Goal: Entertainment & Leisure: Browse casually

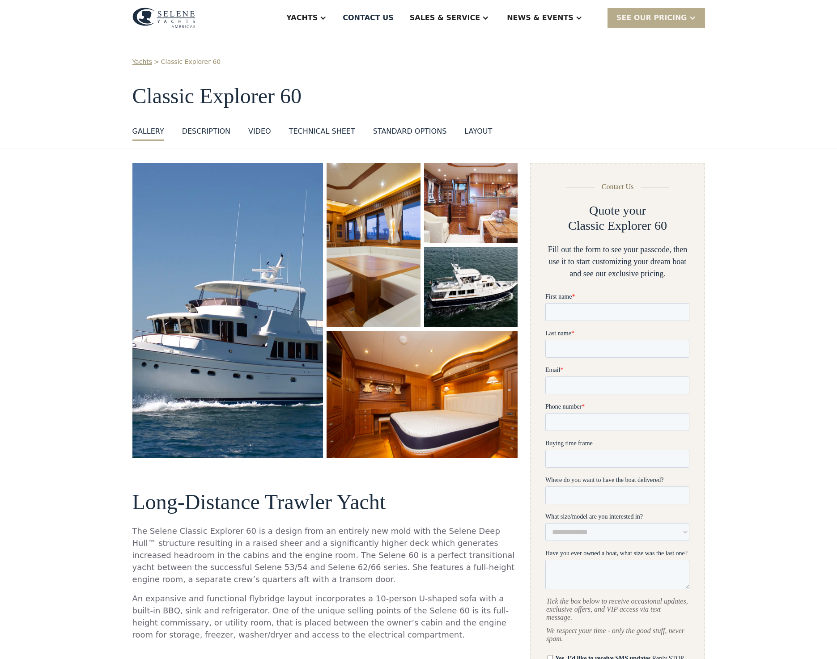
scroll to position [2, 0]
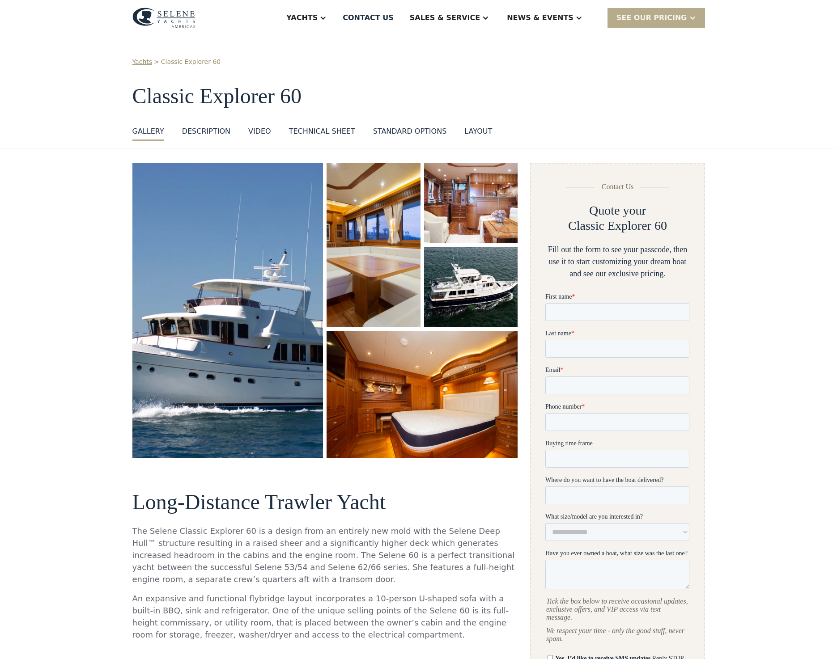
click at [226, 315] on img "open lightbox" at bounding box center [228, 310] width 203 height 313
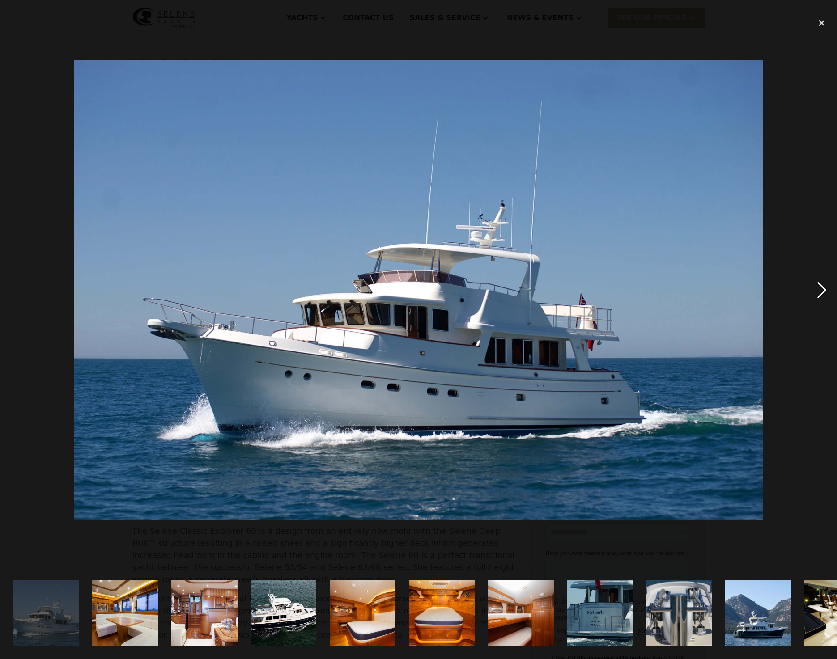
click at [817, 295] on div "next image" at bounding box center [821, 290] width 30 height 554
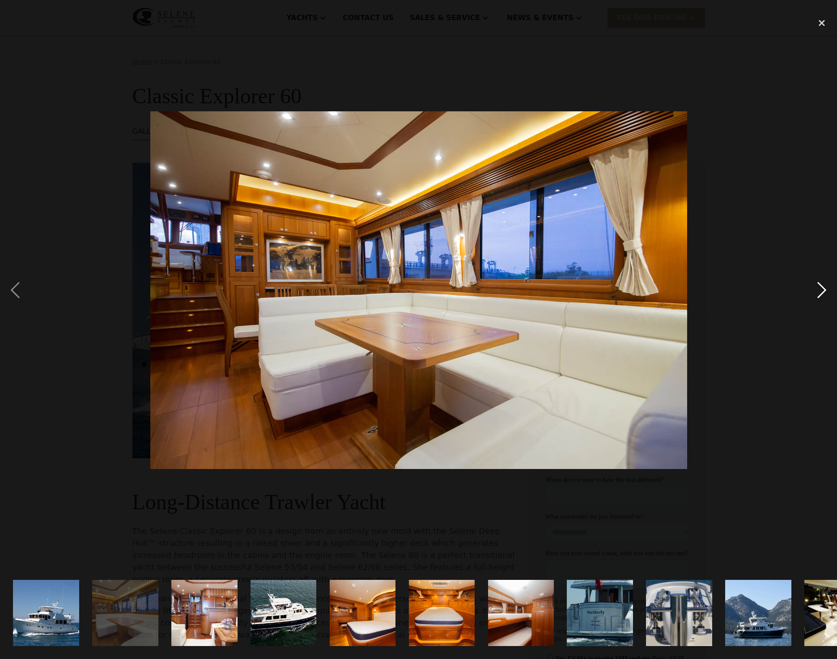
click at [817, 295] on div "next image" at bounding box center [821, 290] width 30 height 554
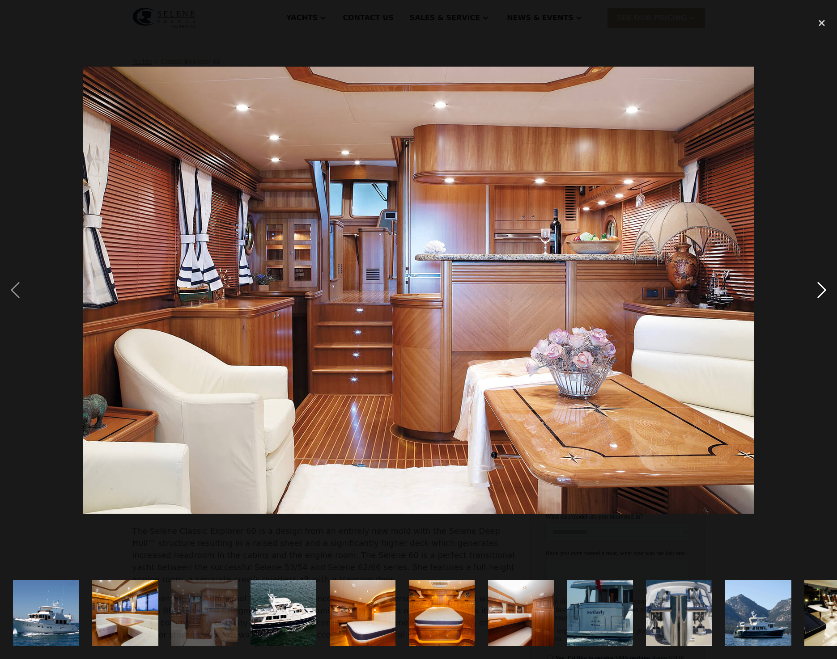
click at [817, 295] on div "next image" at bounding box center [821, 290] width 30 height 554
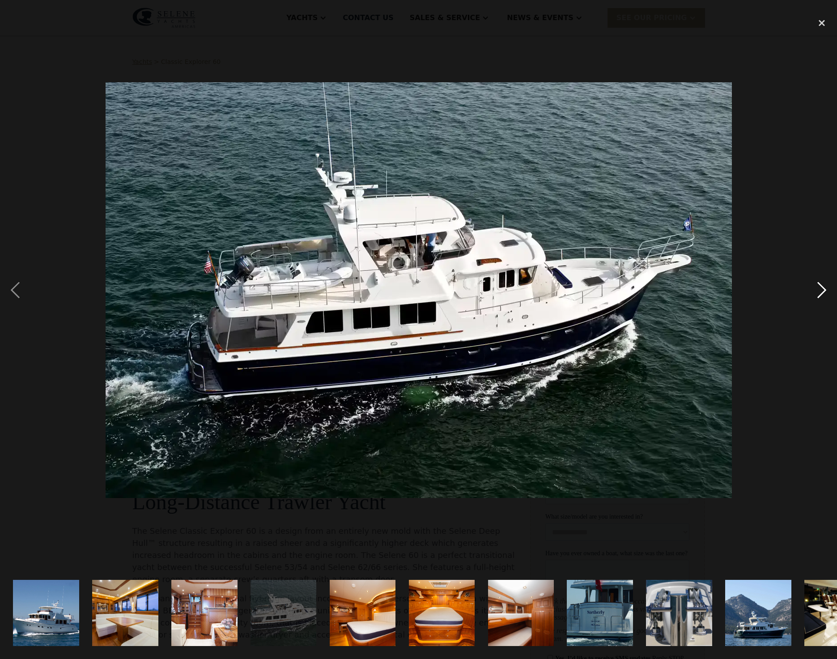
click at [817, 295] on div "next image" at bounding box center [821, 290] width 30 height 554
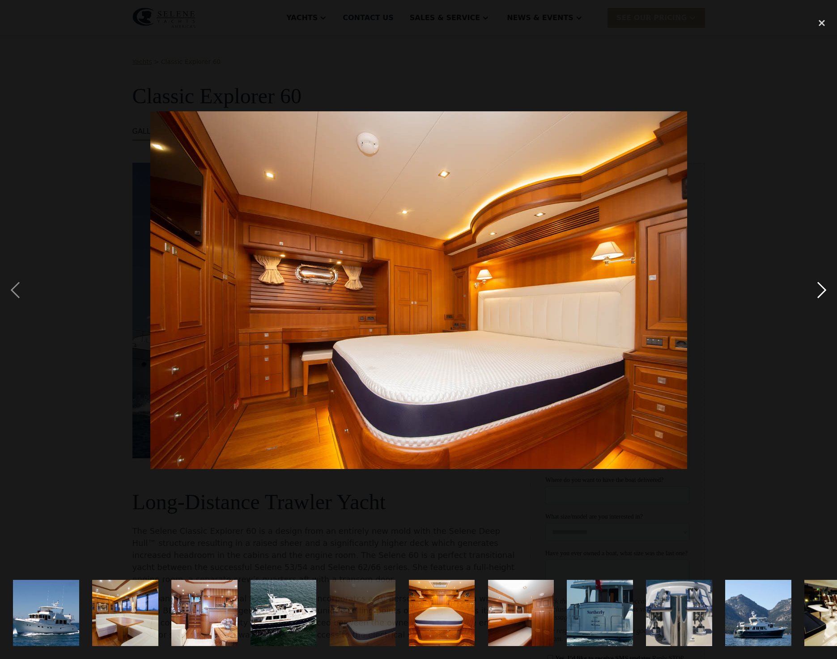
click at [817, 295] on div "next image" at bounding box center [821, 290] width 30 height 554
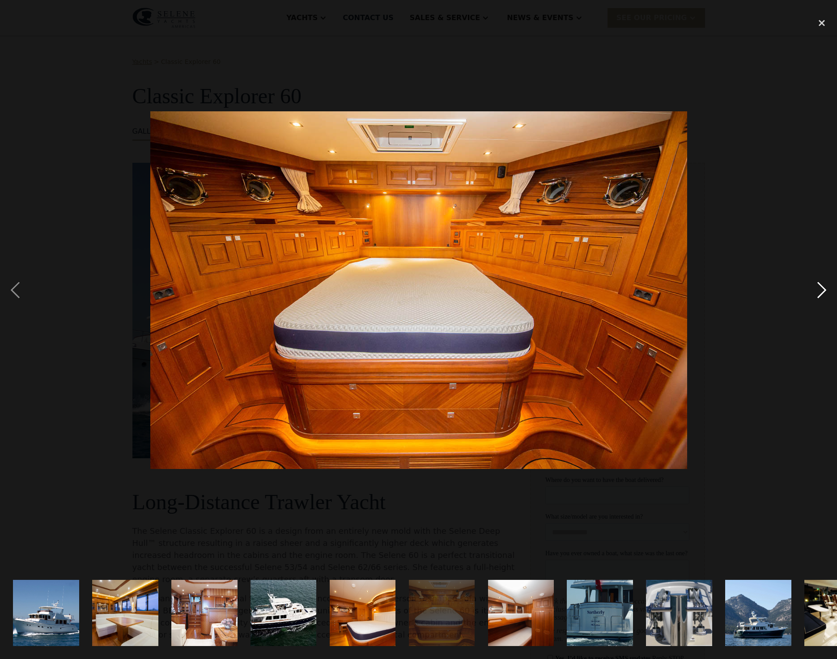
click at [817, 295] on div "next image" at bounding box center [821, 290] width 30 height 554
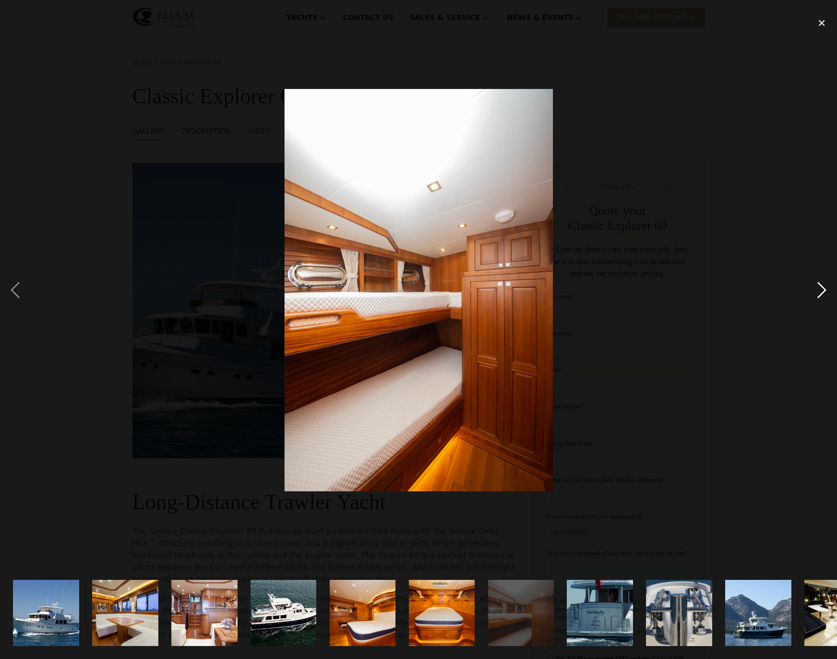
click at [817, 295] on div "next image" at bounding box center [821, 290] width 30 height 554
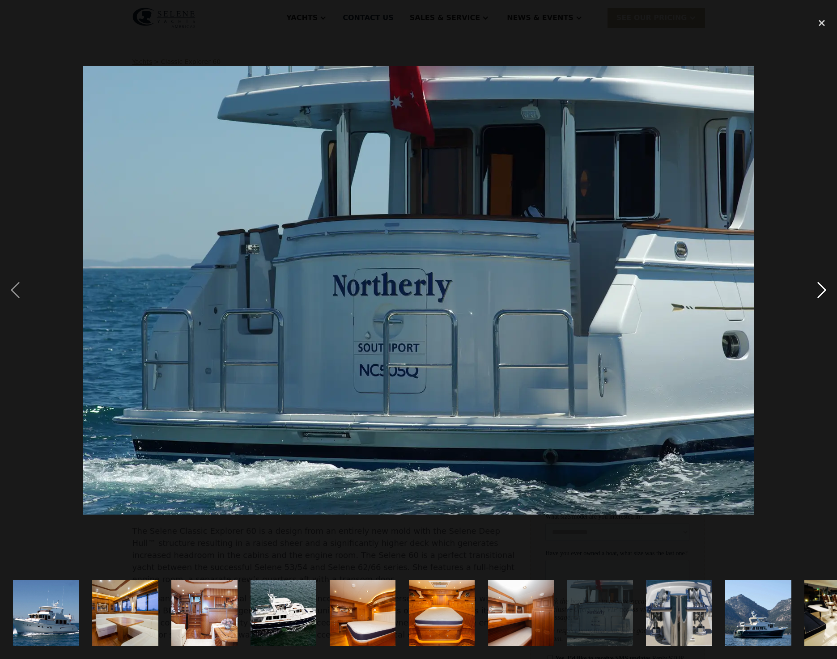
click at [817, 295] on div "next image" at bounding box center [821, 290] width 30 height 554
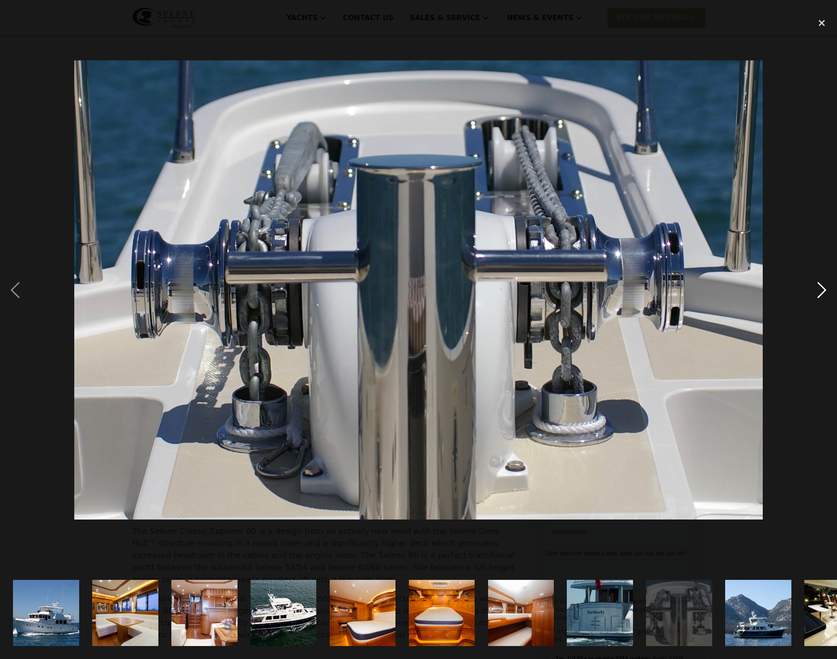
click at [817, 295] on div "next image" at bounding box center [821, 290] width 30 height 554
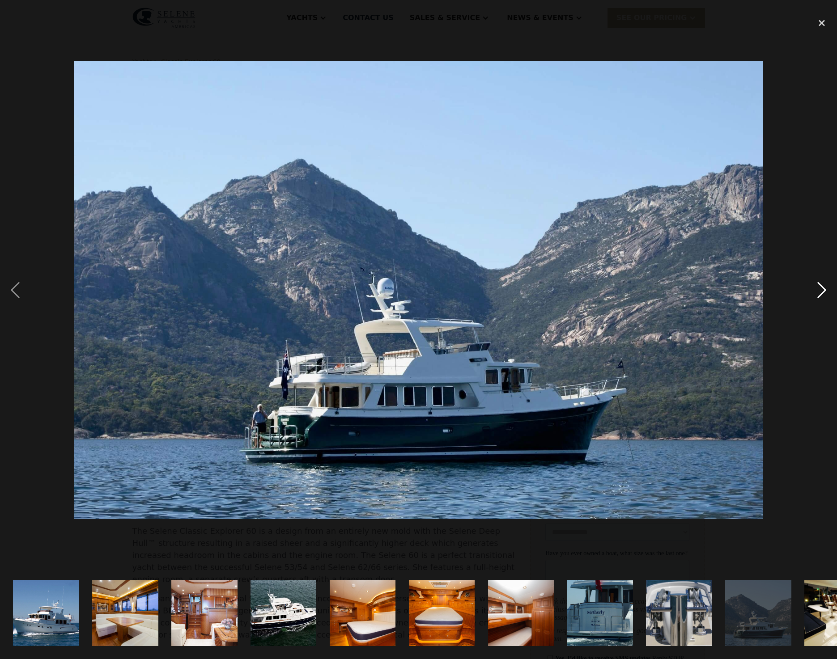
click at [817, 295] on div "next image" at bounding box center [821, 290] width 30 height 554
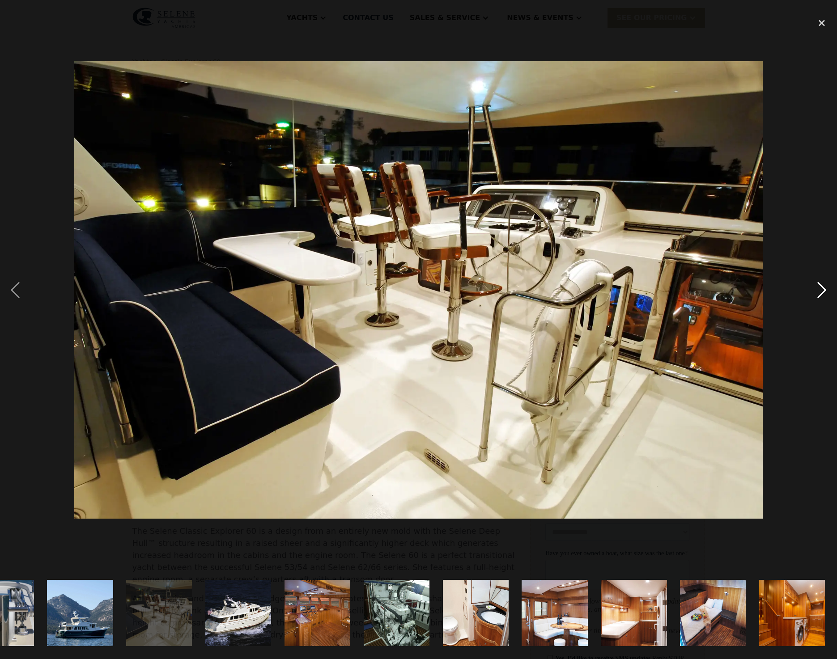
scroll to position [0, 679]
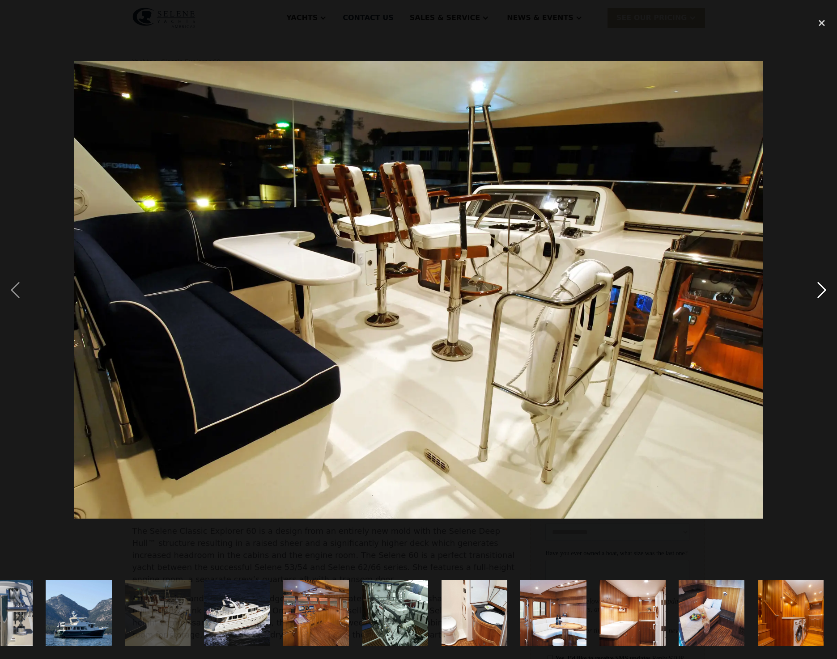
click at [817, 295] on div "next image" at bounding box center [821, 290] width 30 height 554
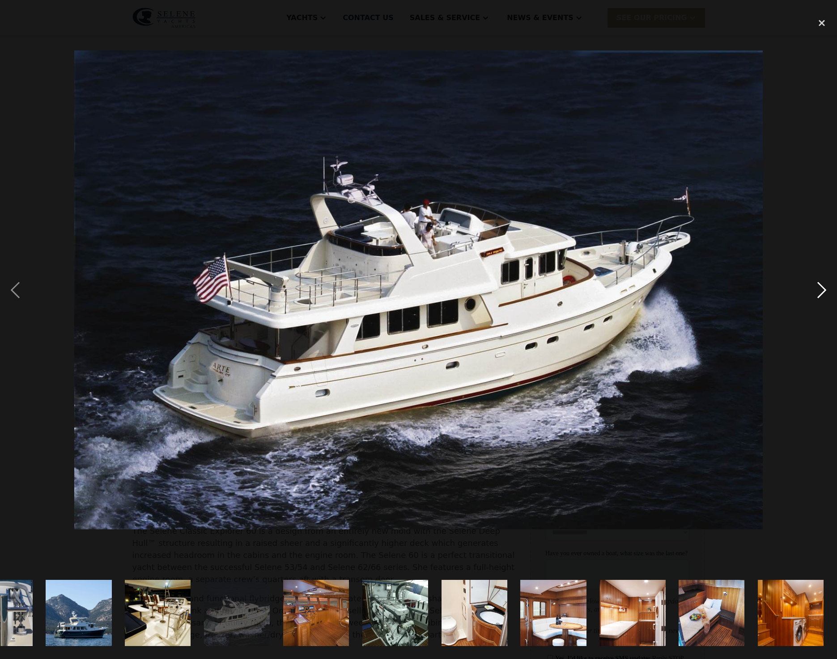
click at [817, 295] on div "next image" at bounding box center [821, 290] width 30 height 554
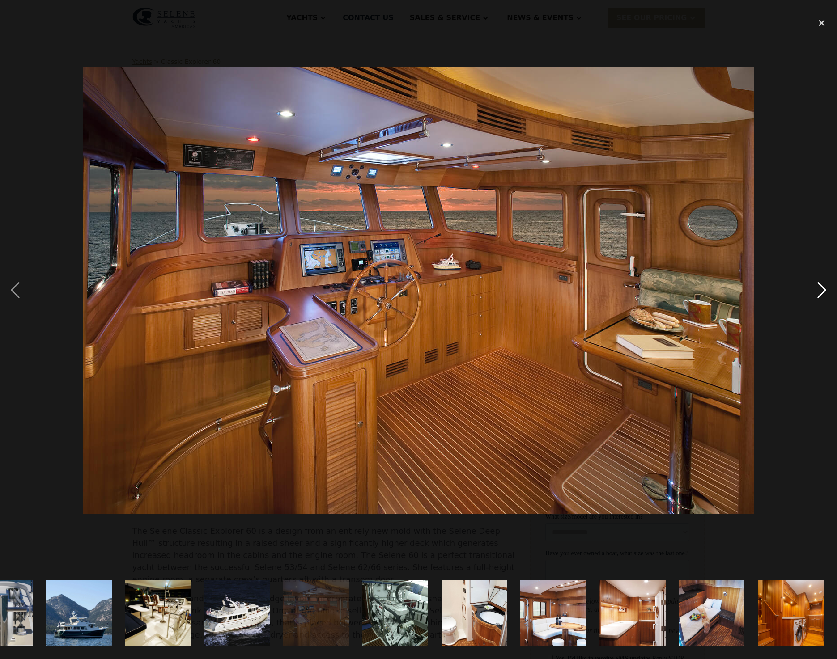
click at [817, 295] on div "next image" at bounding box center [821, 290] width 30 height 554
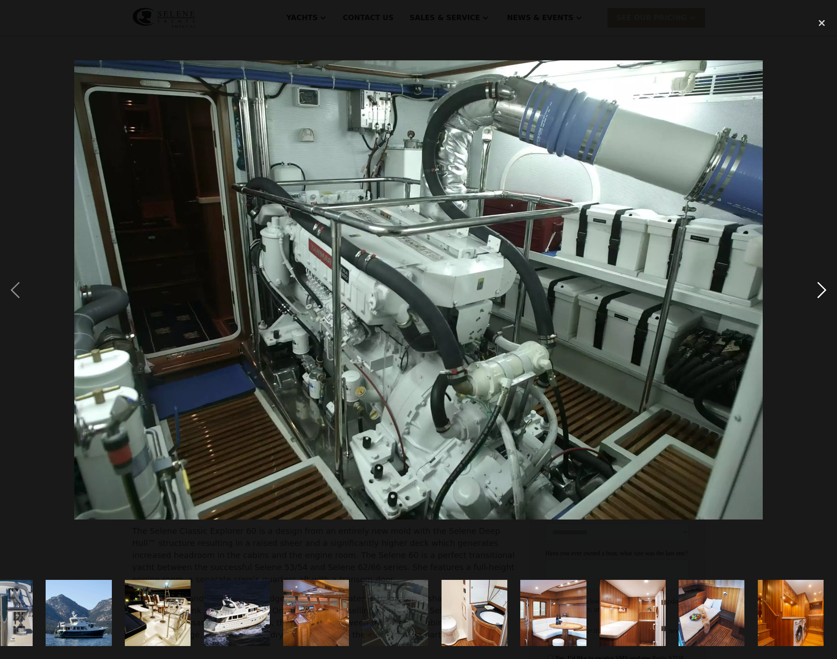
scroll to position [0, 0]
click at [817, 295] on div "next image" at bounding box center [821, 290] width 30 height 554
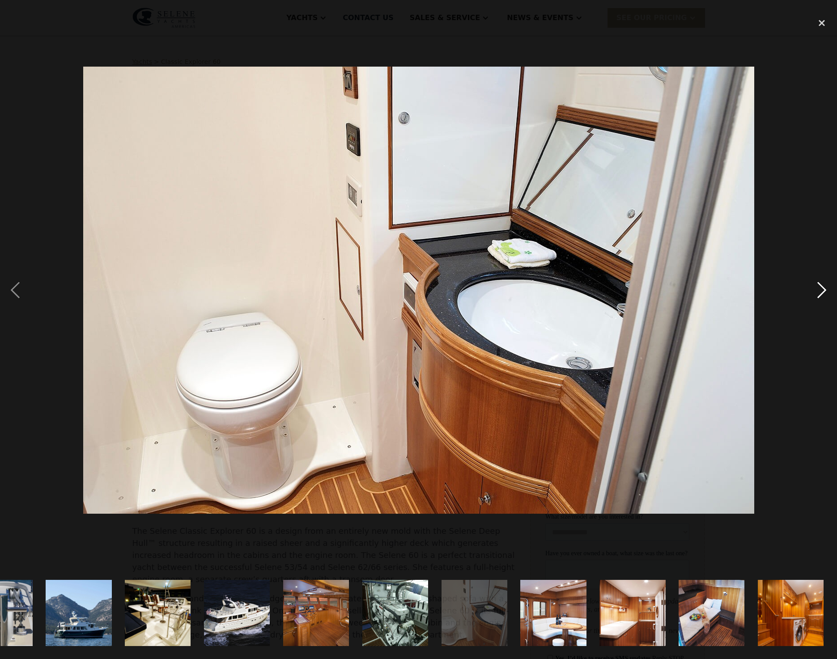
click at [817, 295] on div "next image" at bounding box center [821, 290] width 30 height 554
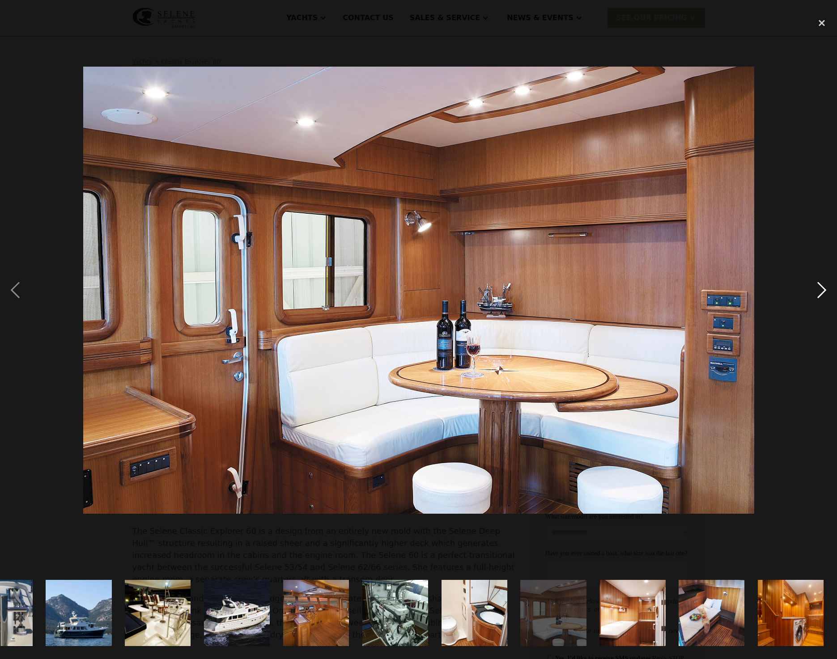
click at [817, 295] on div "next image" at bounding box center [821, 290] width 30 height 554
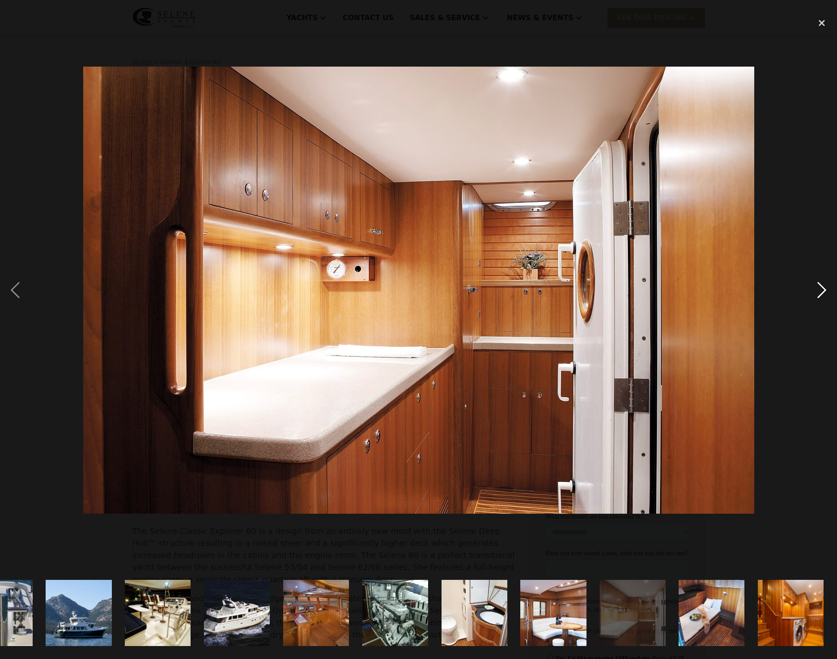
click at [817, 295] on div "next image" at bounding box center [821, 290] width 30 height 554
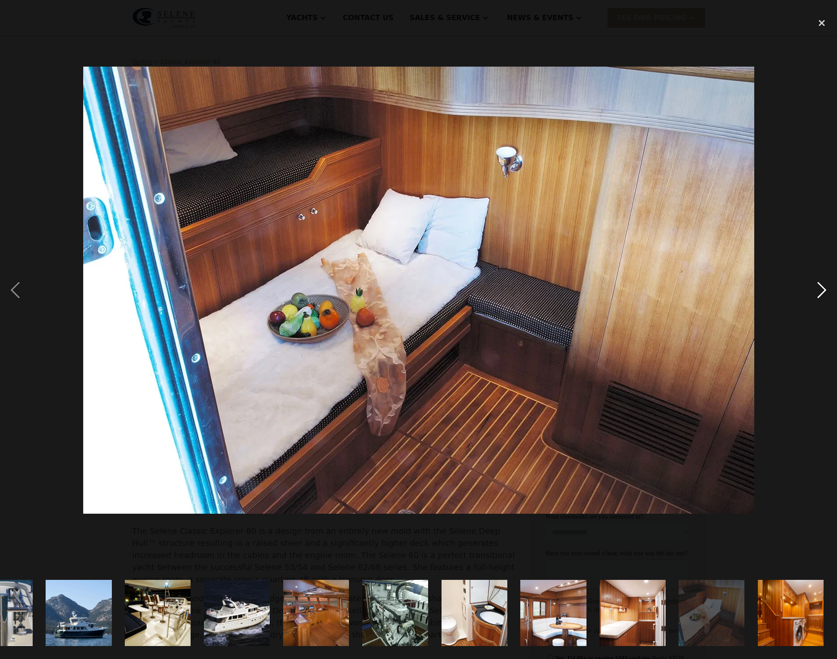
click at [817, 295] on div "next image" at bounding box center [821, 290] width 30 height 554
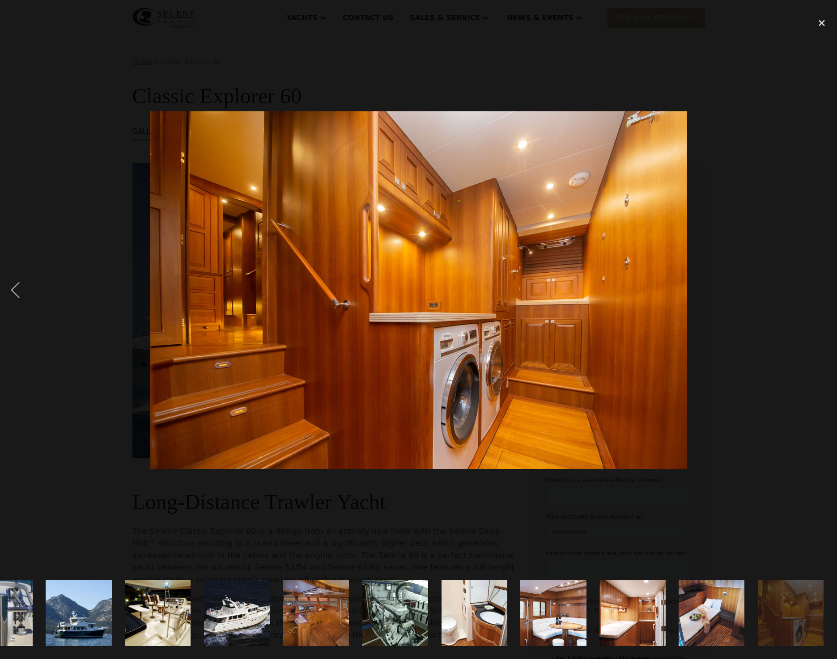
click at [817, 295] on div "next image" at bounding box center [821, 290] width 30 height 554
click at [822, 18] on div "close lightbox" at bounding box center [821, 23] width 30 height 20
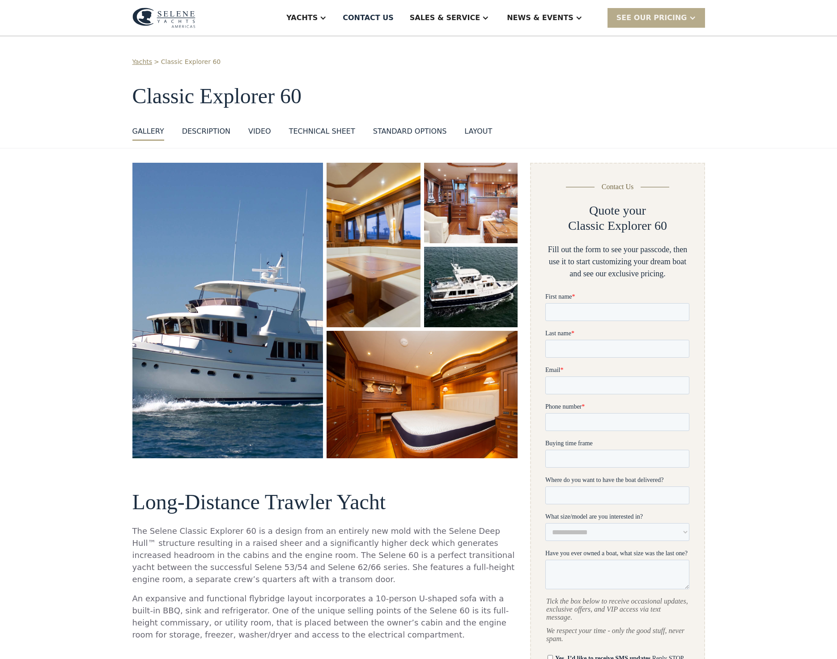
scroll to position [15, 0]
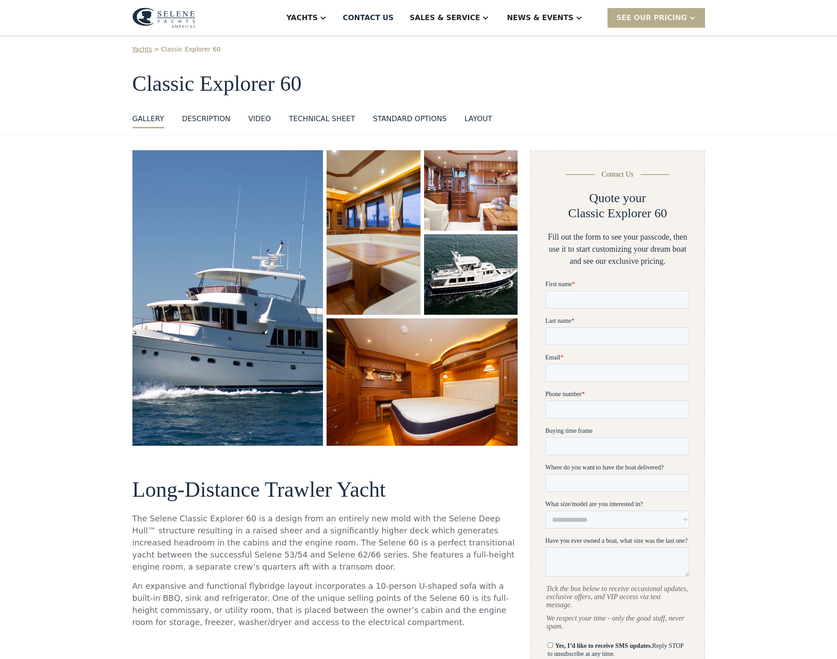
click at [531, 114] on div "GALLERY GALLERY VIRTUAL TOUR DESCRIPTION VIDEO Technical sheet standard options…" at bounding box center [418, 121] width 572 height 15
